Goal: Transaction & Acquisition: Purchase product/service

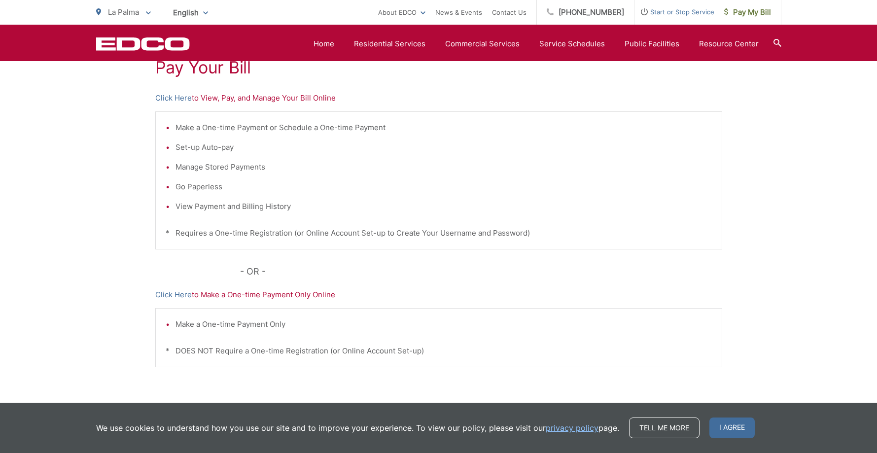
scroll to position [149, 0]
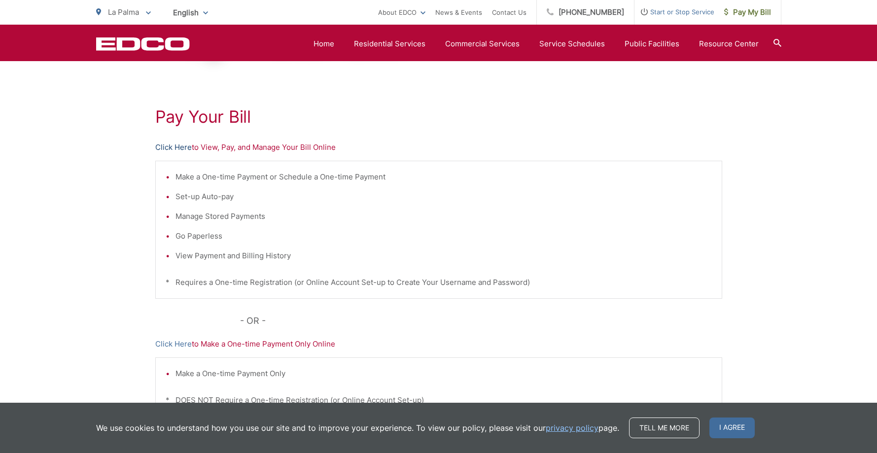
click at [175, 147] on link "Click Here" at bounding box center [173, 148] width 36 height 12
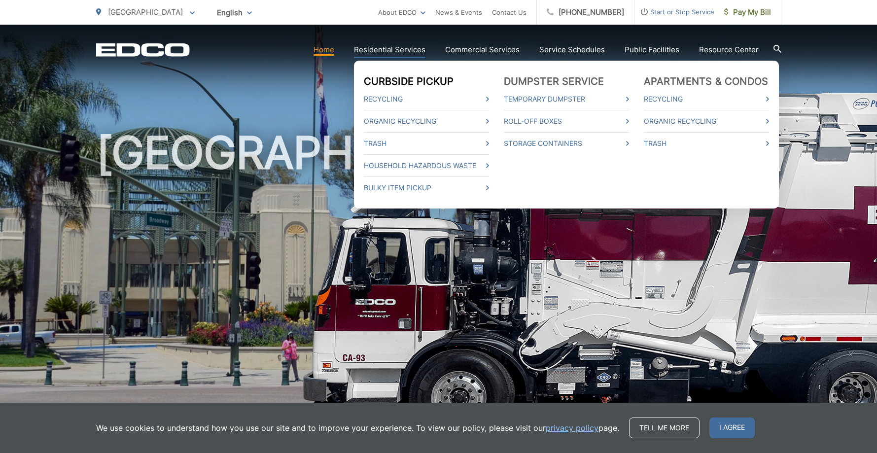
click at [382, 81] on link "Curbside Pickup" at bounding box center [409, 81] width 90 height 12
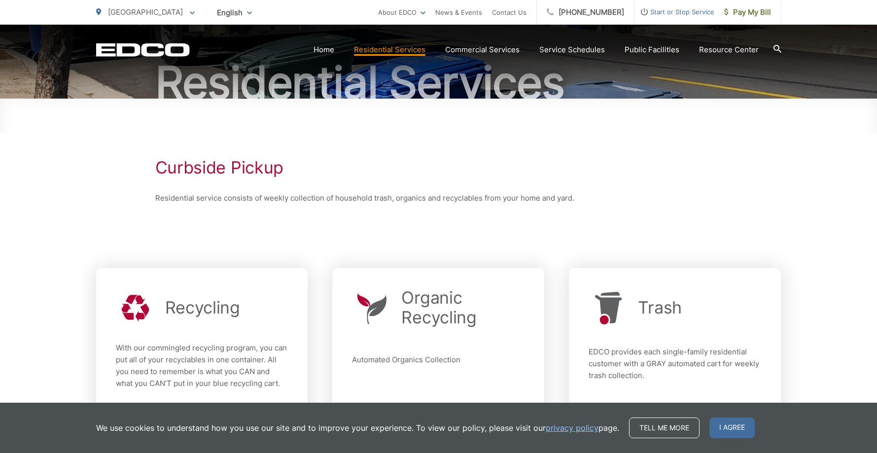
scroll to position [197, 0]
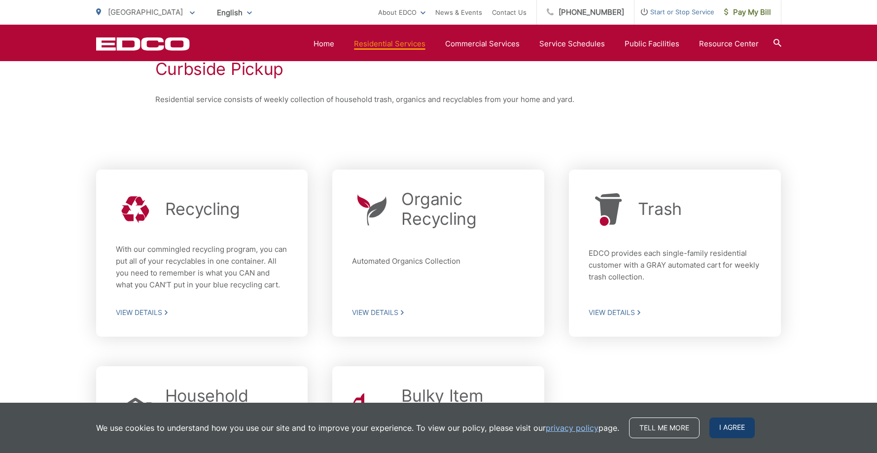
click at [732, 429] on span "I agree" at bounding box center [732, 428] width 45 height 21
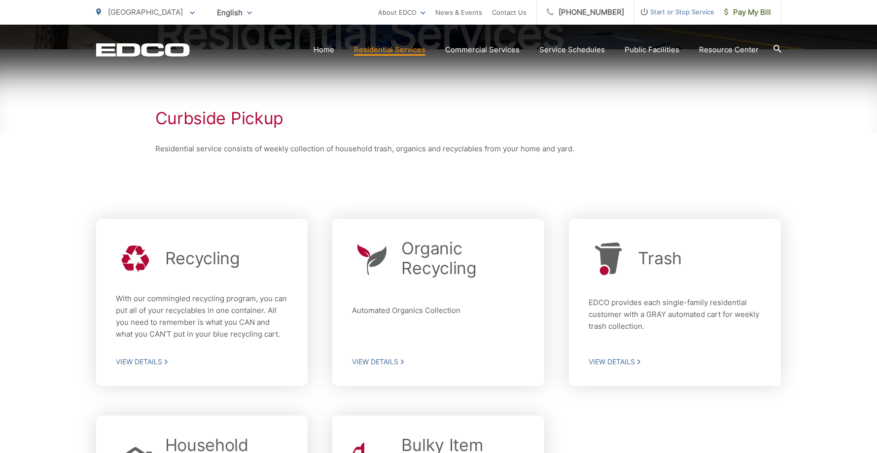
scroll to position [0, 0]
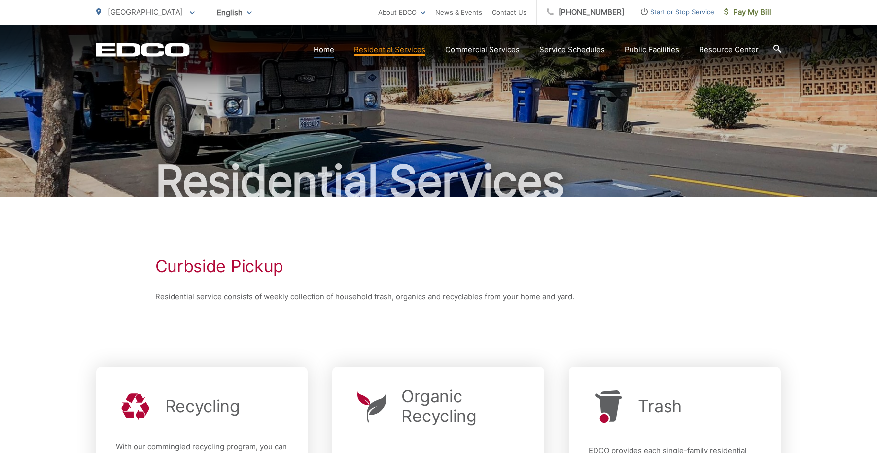
click at [323, 50] on link "Home" at bounding box center [324, 50] width 21 height 12
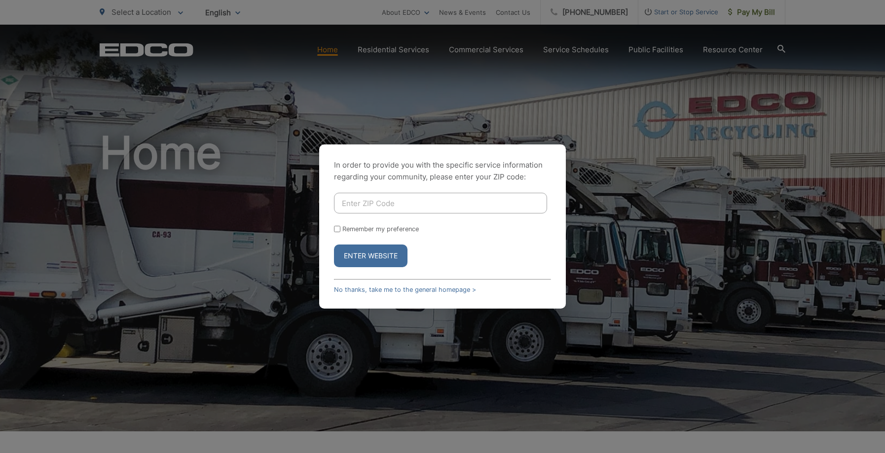
click at [385, 201] on input "Enter ZIP Code" at bounding box center [440, 203] width 213 height 21
type input "92029"
click at [377, 256] on button "Enter Website" at bounding box center [370, 256] width 73 height 23
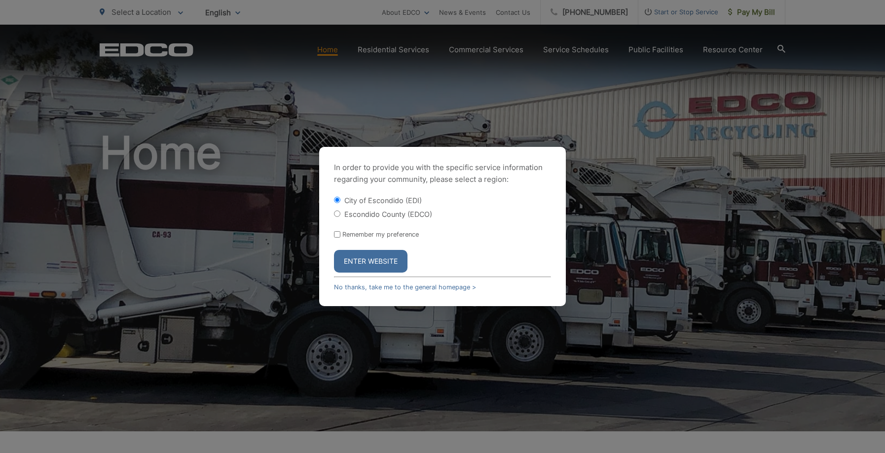
click at [336, 214] on input "Escondido County (EDCO)" at bounding box center [337, 214] width 6 height 6
radio input "true"
click at [355, 261] on button "Enter Website" at bounding box center [370, 261] width 73 height 23
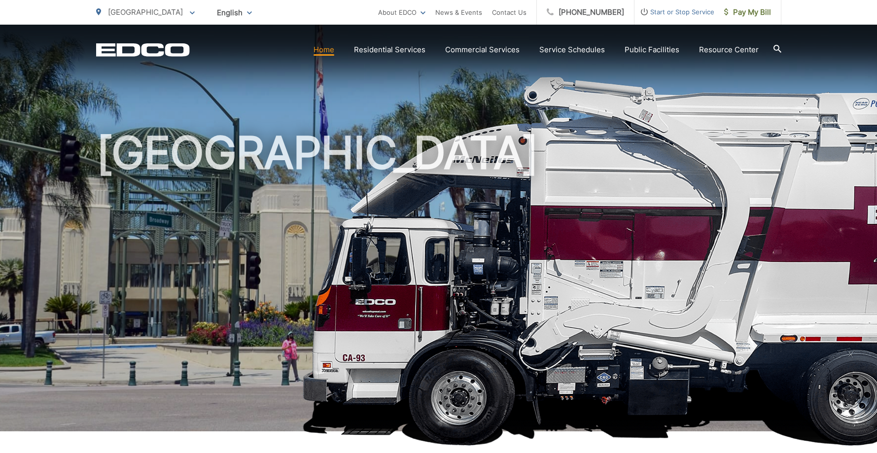
click at [777, 47] on icon at bounding box center [778, 49] width 8 height 8
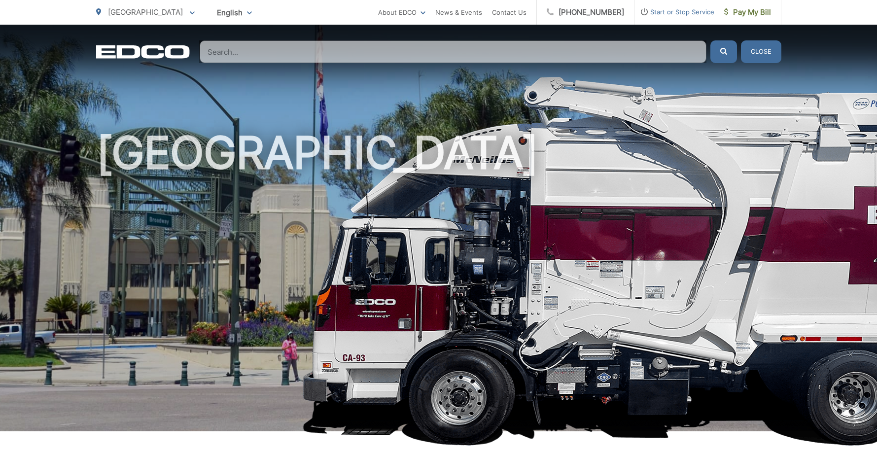
click at [560, 47] on input "Search" at bounding box center [453, 51] width 507 height 23
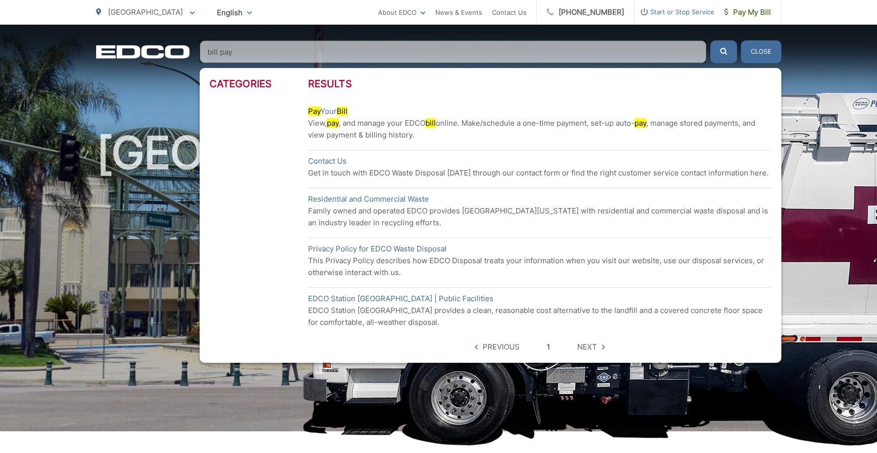
type input "bill pay"
click at [710, 40] on button "submit" at bounding box center [723, 51] width 27 height 23
click at [331, 111] on link "Pay Your Bill" at bounding box center [327, 112] width 39 height 12
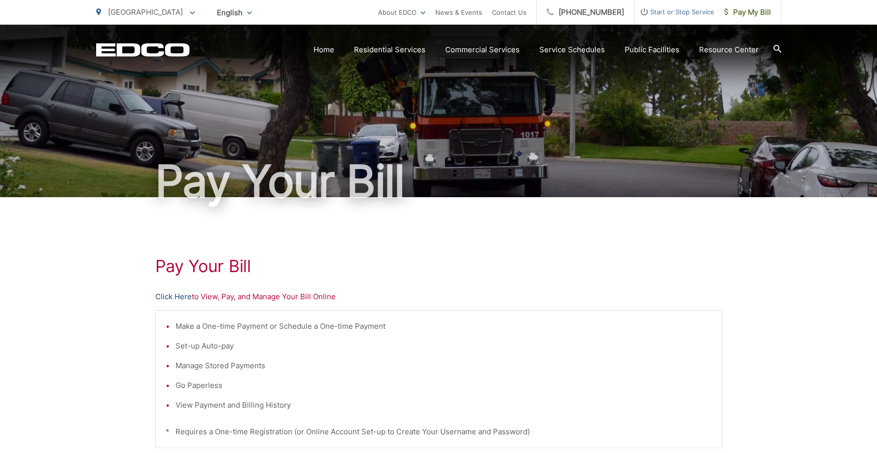
click at [169, 295] on link "Click Here" at bounding box center [173, 297] width 36 height 12
